Goal: Task Accomplishment & Management: Manage account settings

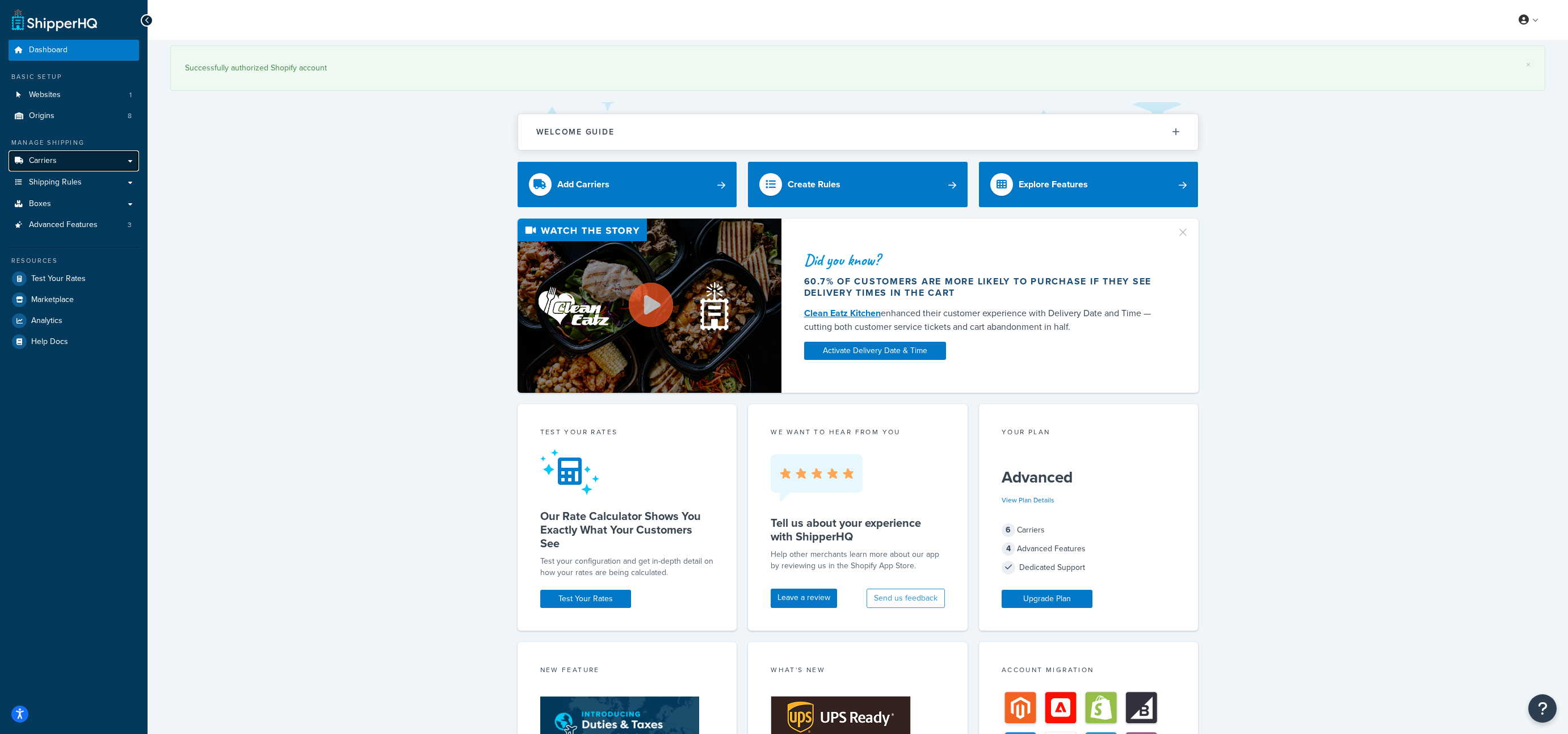
click at [58, 166] on link "Carriers" at bounding box center [73, 160] width 130 height 21
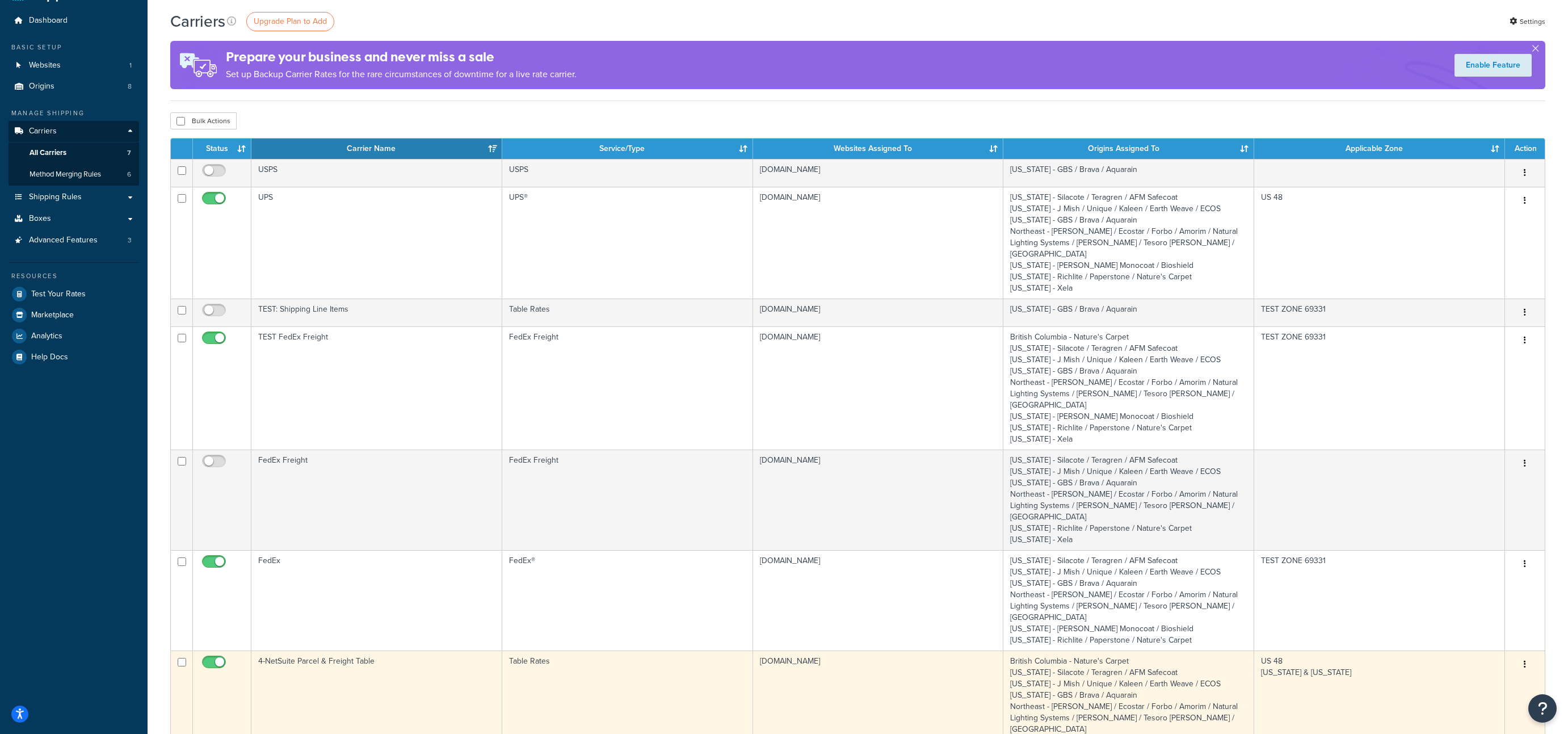
scroll to position [40, 0]
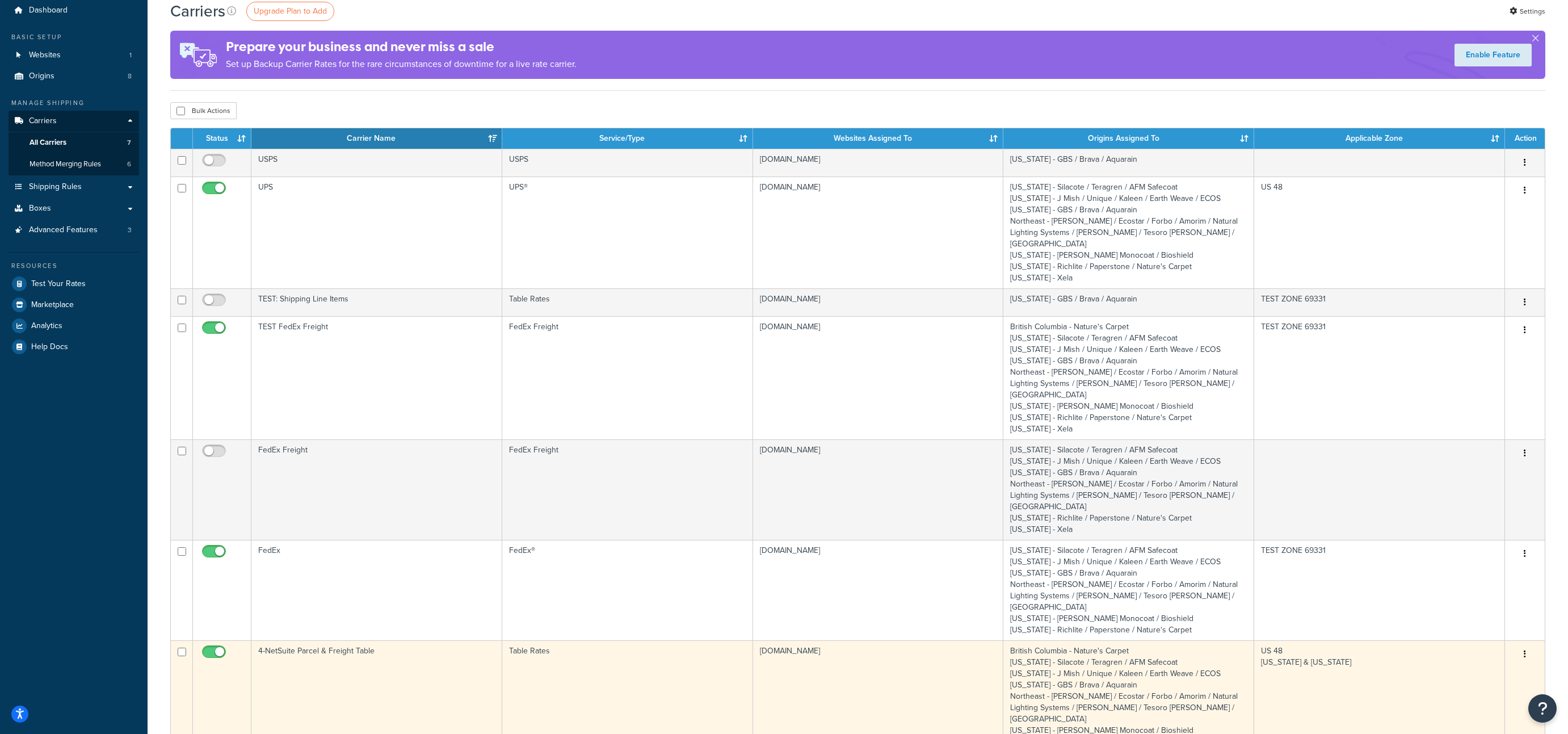
click at [355, 640] on td "4-NetSuite Parcel & Freight Table" at bounding box center [377, 702] width 251 height 123
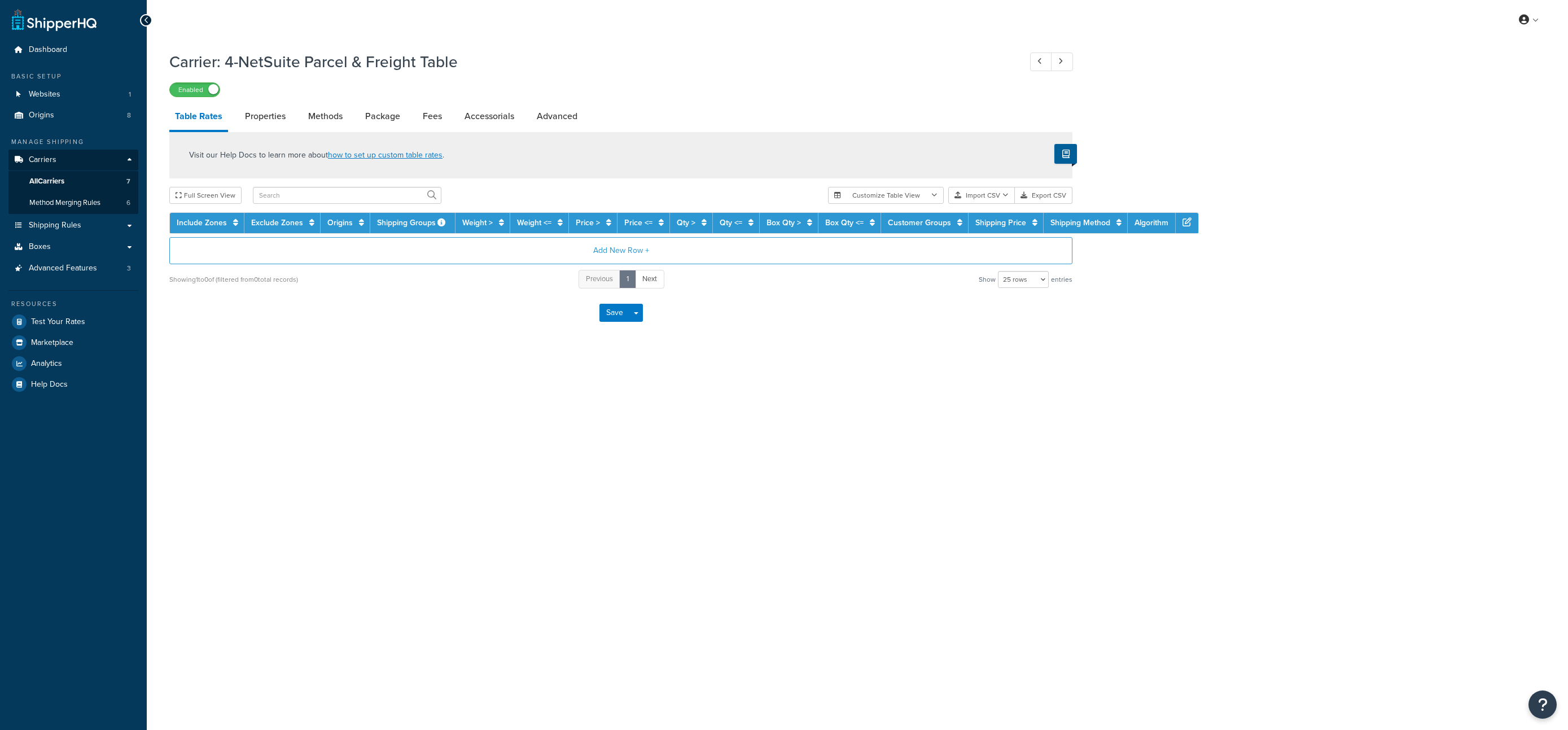
select select "25"
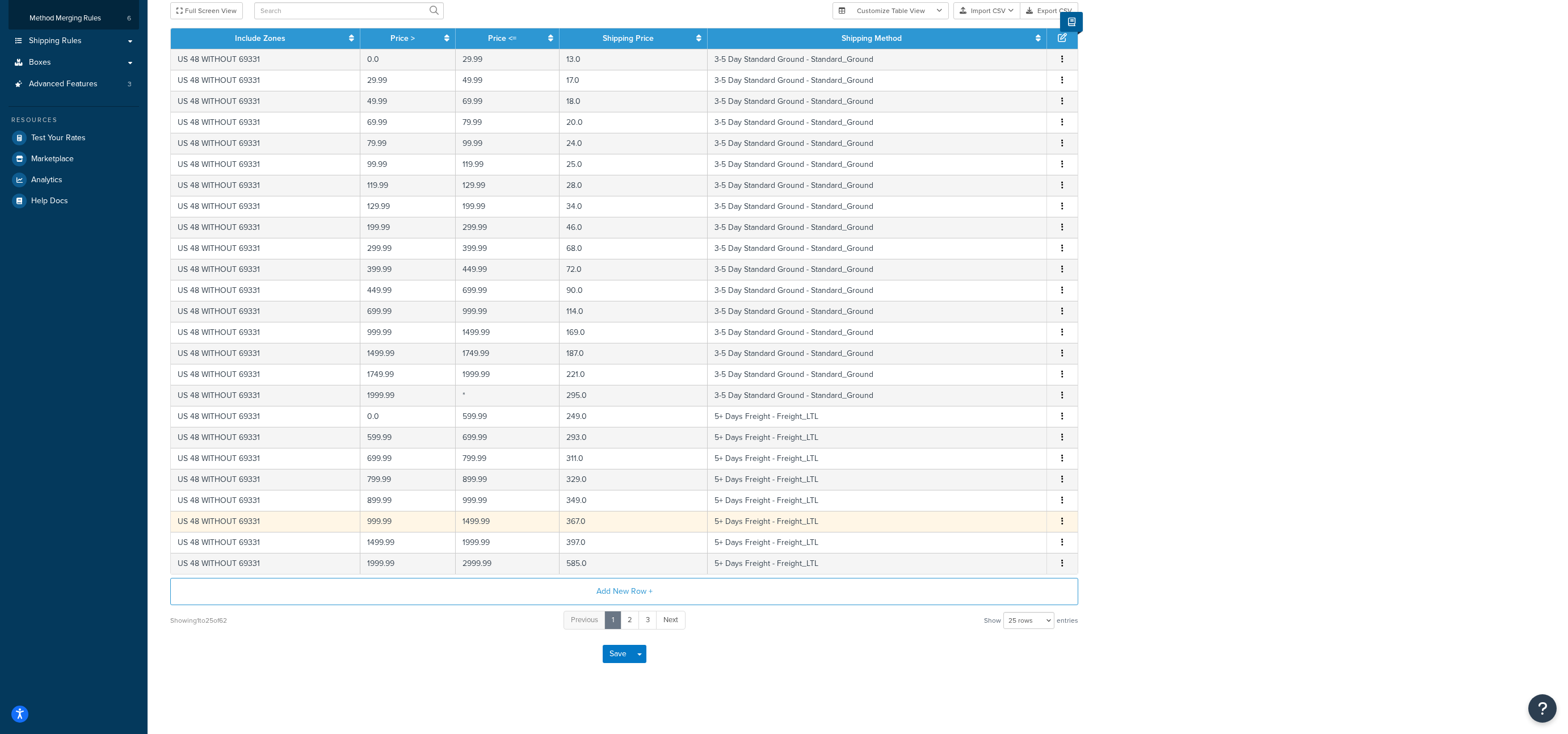
scroll to position [187, 0]
